Goal: Task Accomplishment & Management: Use online tool/utility

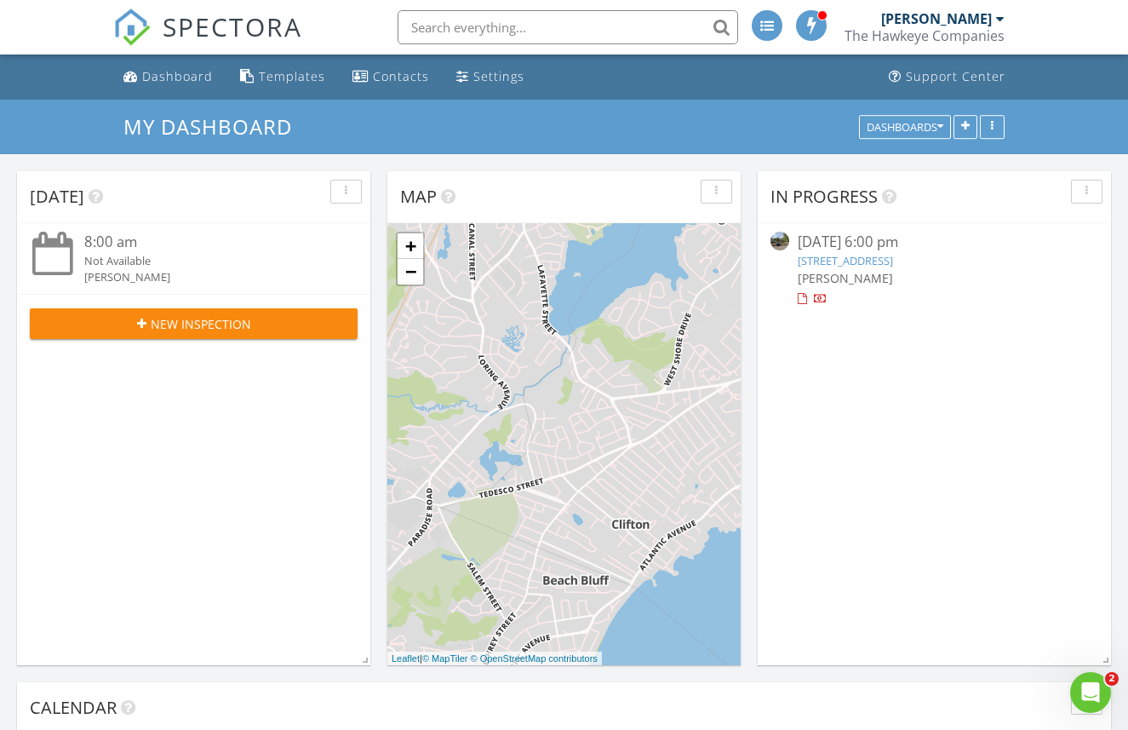
click at [929, 25] on div "[PERSON_NAME]" at bounding box center [936, 18] width 111 height 17
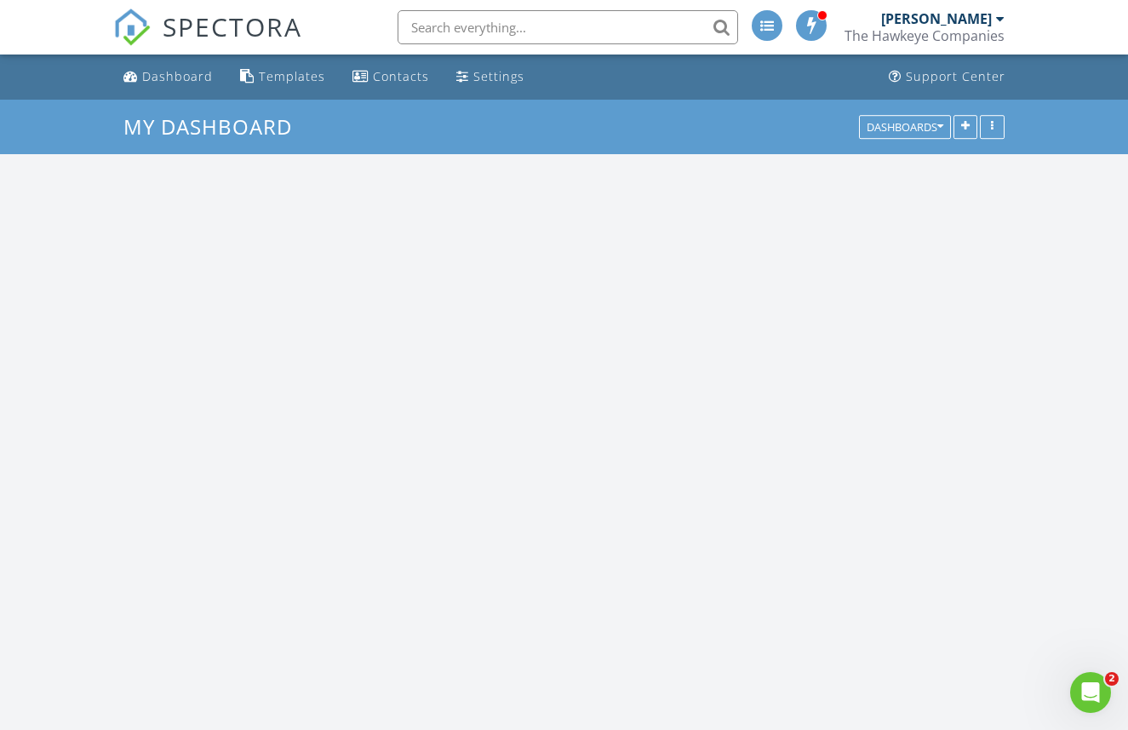
scroll to position [1551, 1129]
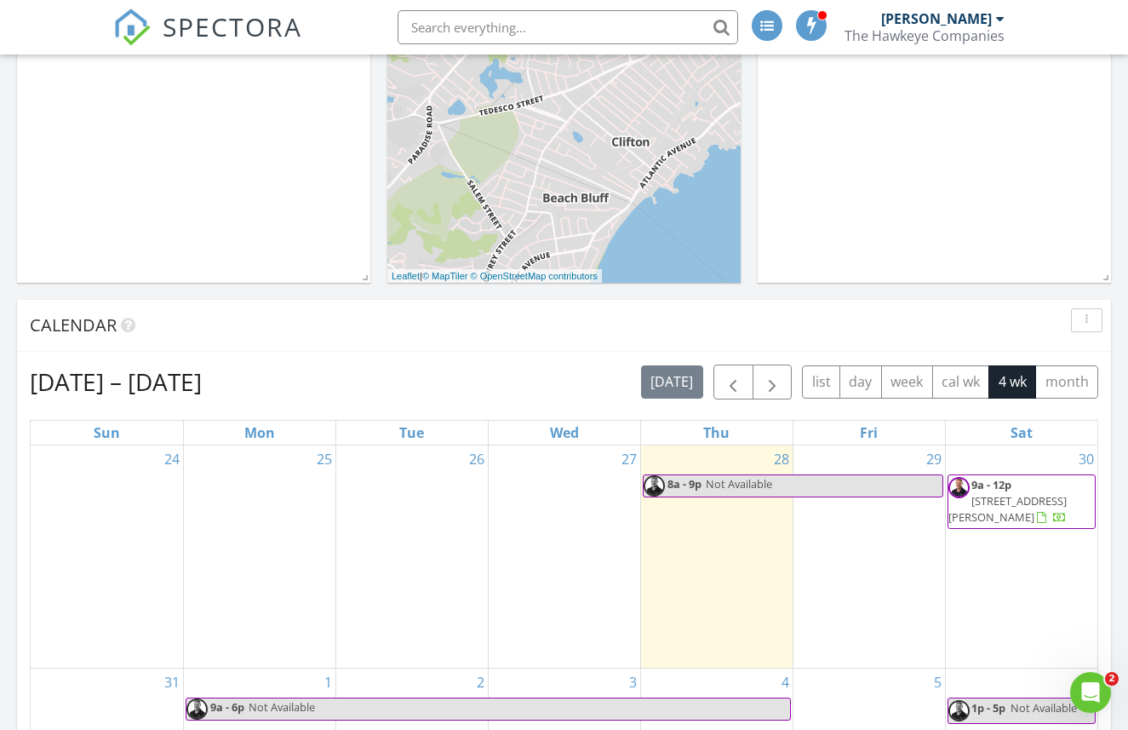
scroll to position [397, 0]
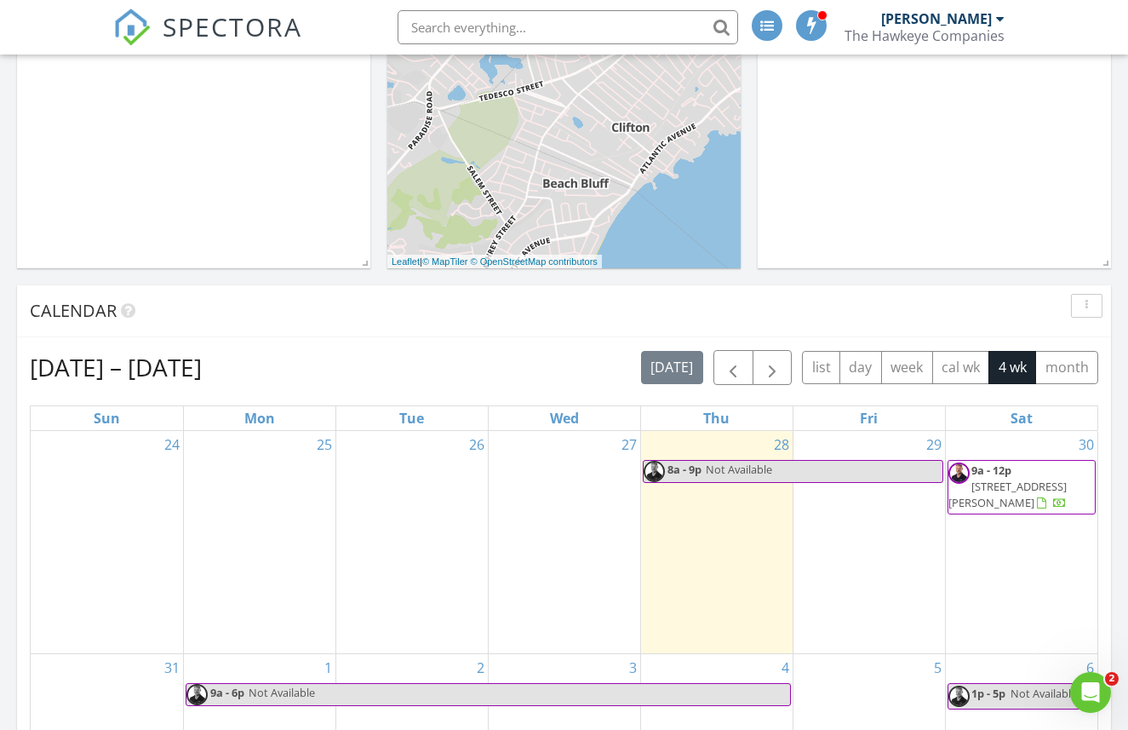
click at [1012, 485] on span "[STREET_ADDRESS][PERSON_NAME]" at bounding box center [1008, 495] width 118 height 32
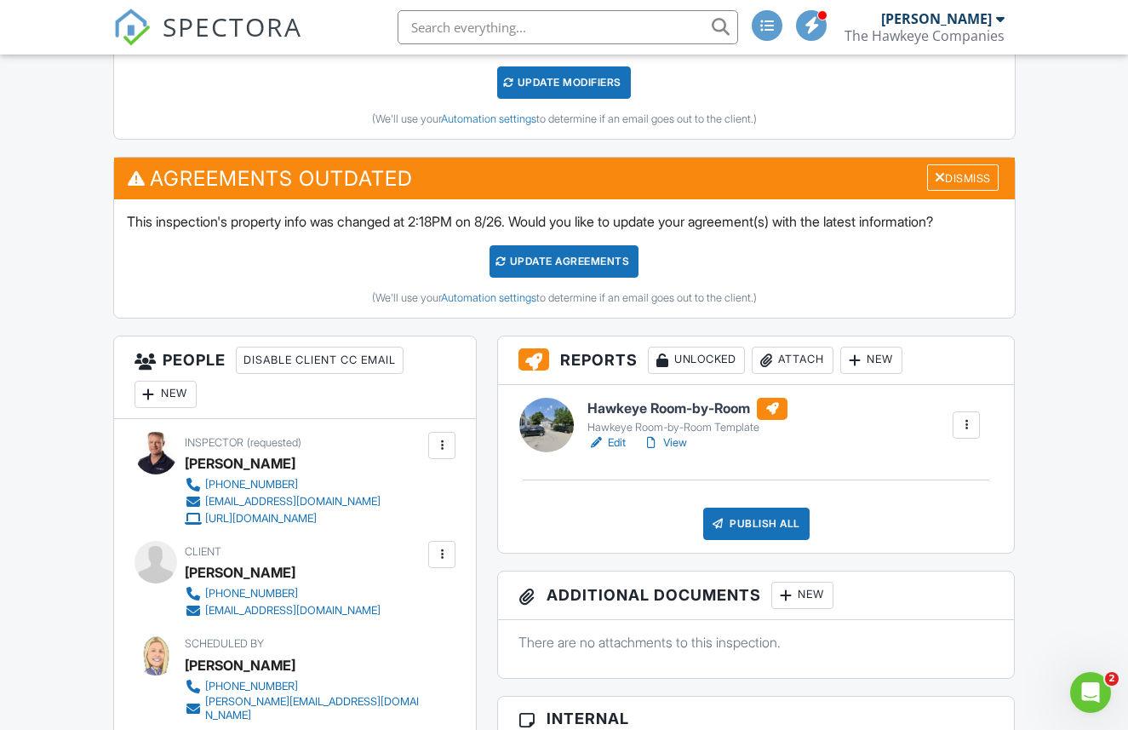
click at [636, 423] on div "Hawkeye Room-by-Room Template" at bounding box center [688, 428] width 200 height 14
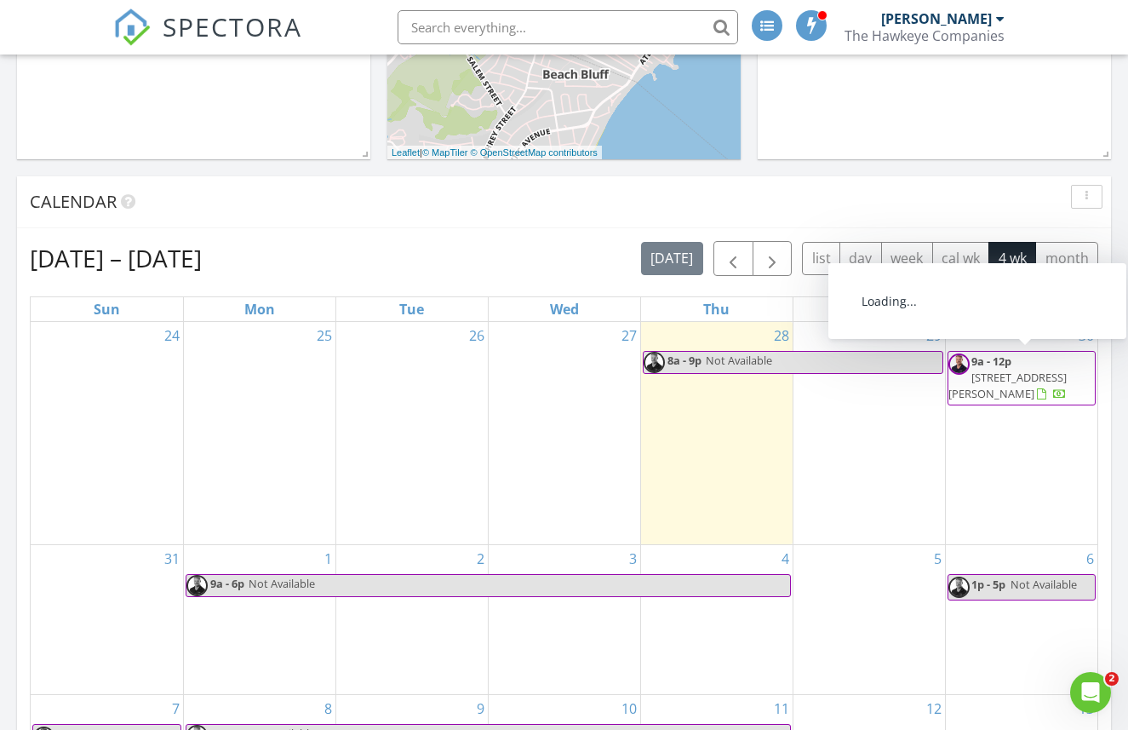
click at [1011, 368] on span "9a - 12p" at bounding box center [992, 360] width 40 height 15
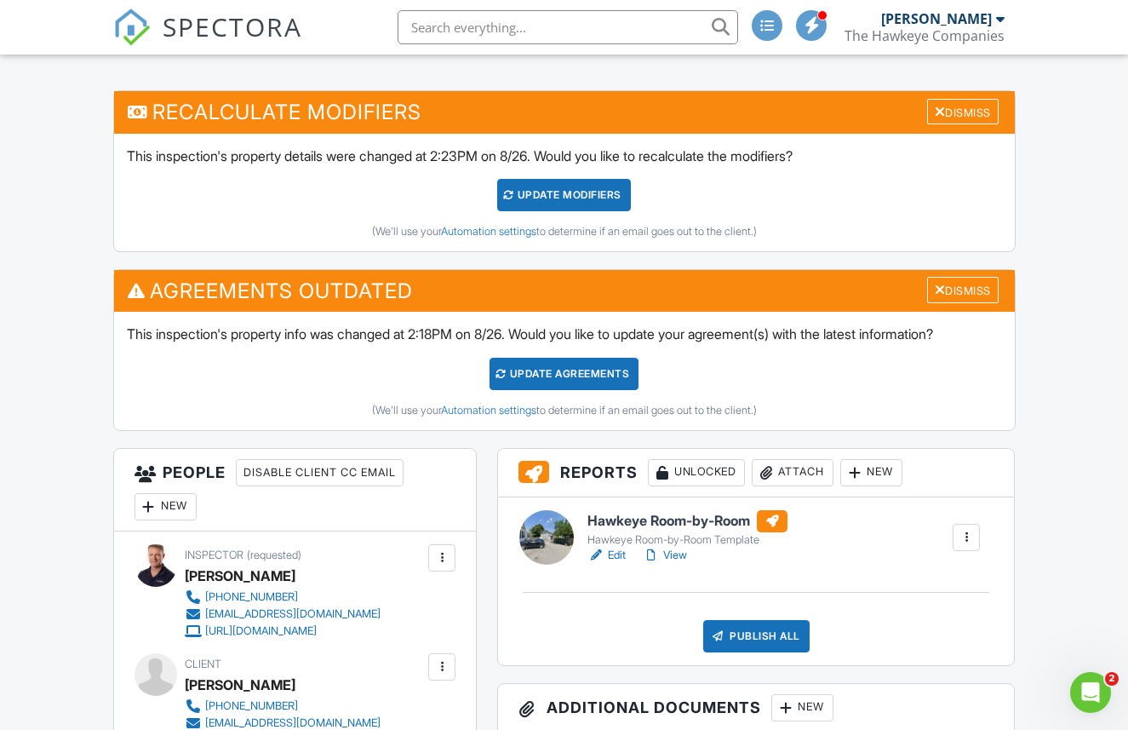
scroll to position [405, 0]
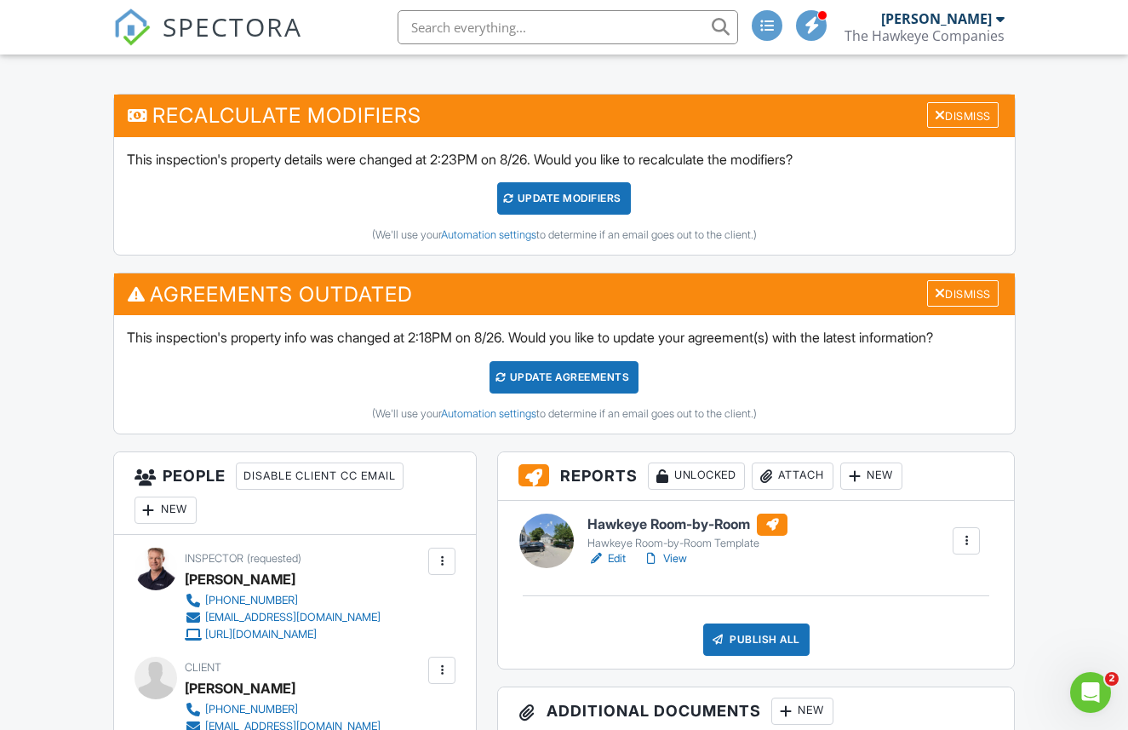
click at [654, 529] on h6 "Hawkeye Room-by-Room" at bounding box center [688, 524] width 200 height 22
